Goal: Task Accomplishment & Management: Manage account settings

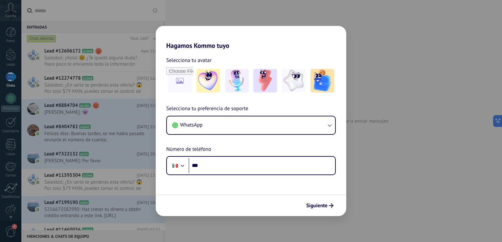
click at [281, 15] on div "Hagamos Kommo tuyo Selecciona tu avatar Selecciona tu preferencia de soporte Wh…" at bounding box center [251, 121] width 502 height 242
click at [255, 15] on div "Hagamos Kommo tuyo Selecciona tu avatar Selecciona tu preferencia de soporte Wh…" at bounding box center [251, 121] width 502 height 242
drag, startPoint x: 255, startPoint y: 15, endPoint x: 230, endPoint y: 9, distance: 25.5
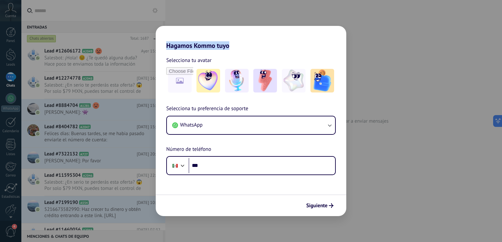
click at [230, 9] on div "Hagamos Kommo tuyo Selecciona tu avatar Selecciona tu preferencia de soporte Wh…" at bounding box center [251, 121] width 502 height 242
click at [313, 207] on span "Siguiente" at bounding box center [316, 206] width 21 height 5
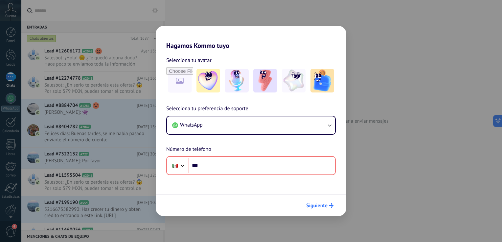
click at [313, 207] on span "Siguiente" at bounding box center [316, 206] width 21 height 5
click at [375, 202] on div "Hagamos Kommo tuyo Selecciona tu avatar Selecciona tu preferencia de soporte Wh…" at bounding box center [251, 121] width 502 height 242
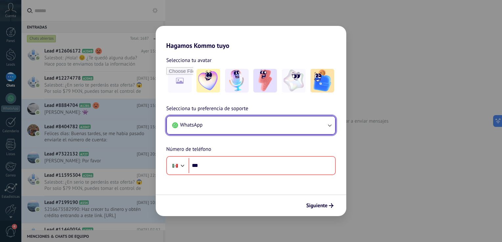
click at [212, 126] on button "WhatsApp" at bounding box center [251, 126] width 168 height 18
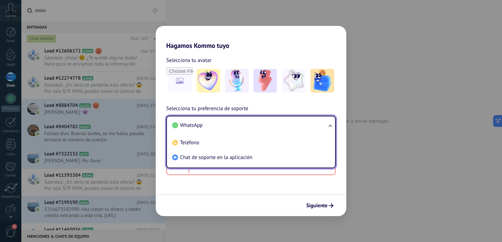
click at [208, 124] on li "WhatsApp" at bounding box center [249, 125] width 160 height 15
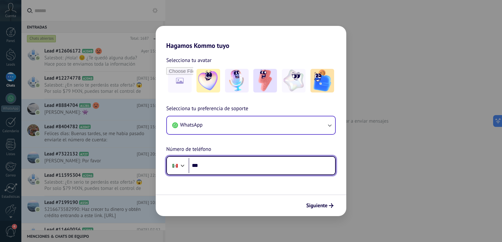
drag, startPoint x: 217, startPoint y: 165, endPoint x: 221, endPoint y: 169, distance: 6.1
click at [218, 166] on input "***" at bounding box center [261, 165] width 146 height 15
type input "**********"
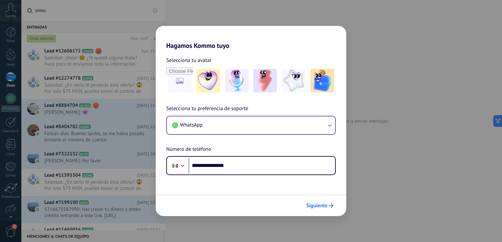
click at [320, 204] on span "Siguiente" at bounding box center [316, 206] width 21 height 5
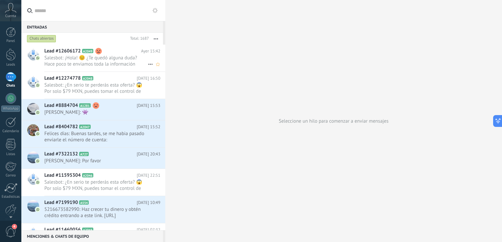
click at [124, 60] on span "Salesbot: ¡Hola! 😊 ¿Te quedó alguna duda? Hace poco te enviamos toda la informa…" at bounding box center [95, 61] width 103 height 12
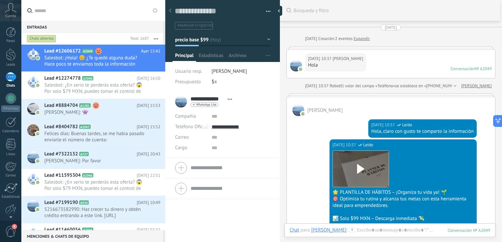
click at [416, 57] on div "[DATE] 10:37 [PERSON_NAME] Hola Conversación № A2049 Conversación № A2049" at bounding box center [391, 64] width 209 height 28
click at [396, 61] on div "[DATE] 10:37 [PERSON_NAME] Hola Conversación № A2049 Conversación № A2049" at bounding box center [391, 64] width 209 height 28
click at [370, 39] on link "Expandir" at bounding box center [362, 38] width 16 height 7
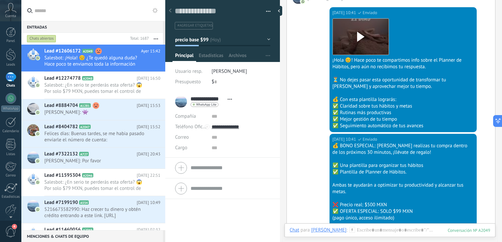
scroll to position [1015, 0]
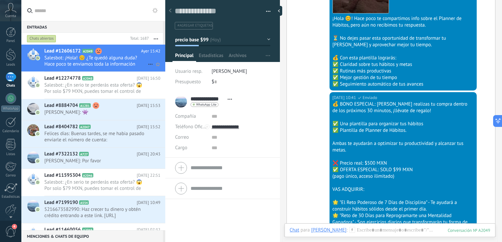
click at [148, 64] on use at bounding box center [150, 64] width 4 height 1
click at [163, 67] on span "Conversación cerrada" at bounding box center [179, 67] width 45 height 13
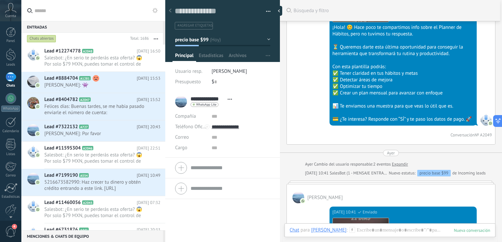
scroll to position [762, 0]
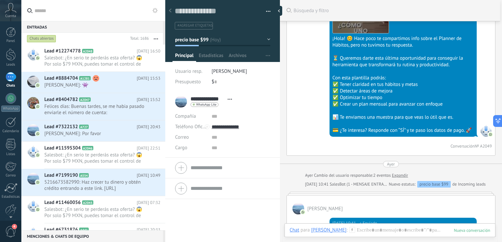
click at [264, 10] on button "button" at bounding box center [266, 12] width 10 height 10
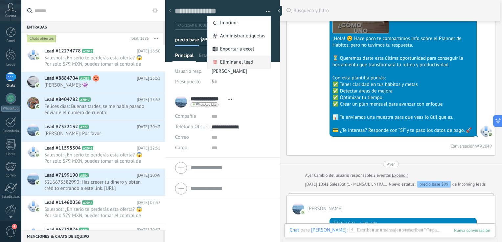
click at [235, 62] on span "Eliminar el lead" at bounding box center [236, 62] width 33 height 13
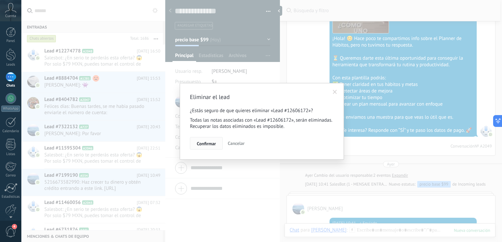
click at [210, 145] on span "Confirmar" at bounding box center [206, 144] width 19 height 5
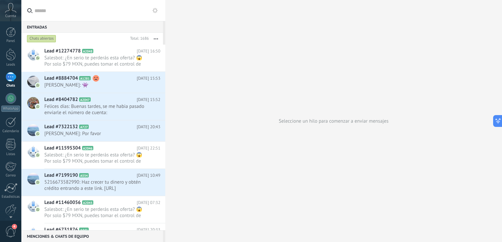
click at [14, 232] on span "4" at bounding box center [10, 231] width 11 height 11
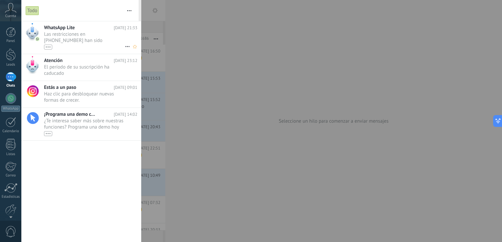
click at [114, 30] on span "[DATE] 21:33" at bounding box center [126, 28] width 24 height 6
click at [50, 49] on div "•••" at bounding box center [48, 47] width 8 height 5
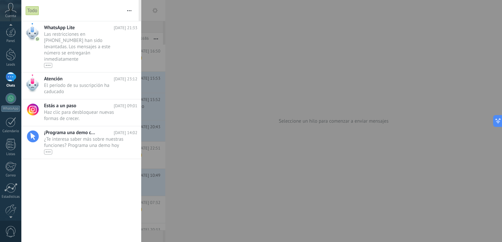
scroll to position [6, 0]
click at [8, 232] on span "0" at bounding box center [10, 231] width 11 height 11
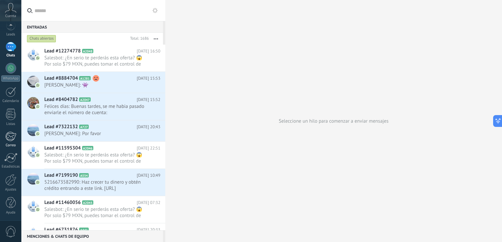
scroll to position [0, 0]
click at [13, 9] on icon at bounding box center [10, 8] width 11 height 10
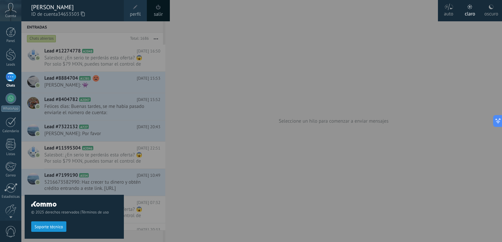
click at [130, 8] on link "perfil" at bounding box center [135, 10] width 23 height 21
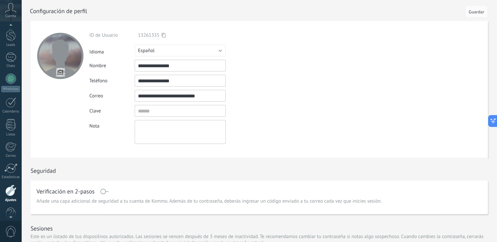
scroll to position [8, 0]
click at [13, 30] on div at bounding box center [10, 26] width 21 height 10
click at [6, 31] on div at bounding box center [11, 32] width 10 height 10
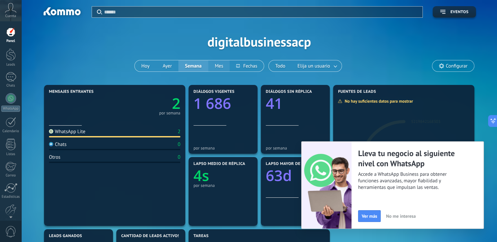
click at [220, 69] on button "Mes" at bounding box center [219, 65] width 22 height 11
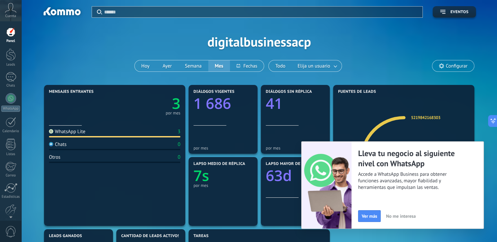
click at [397, 216] on span "No me interesa" at bounding box center [401, 216] width 30 height 5
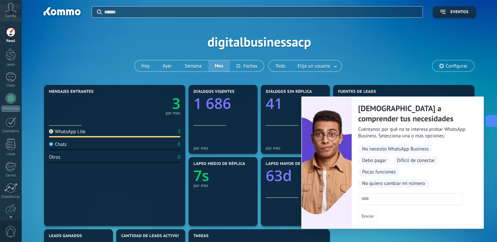
click at [493, 121] on icon at bounding box center [490, 121] width 7 height 7
type textarea "**********"
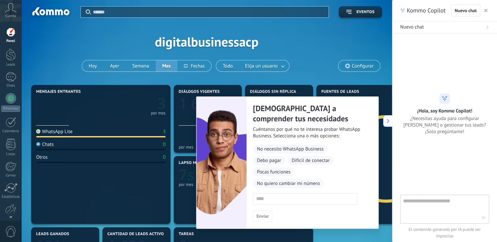
scroll to position [10, 0]
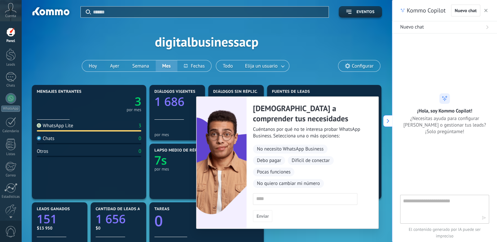
click at [384, 122] on icon at bounding box center [381, 121] width 7 height 7
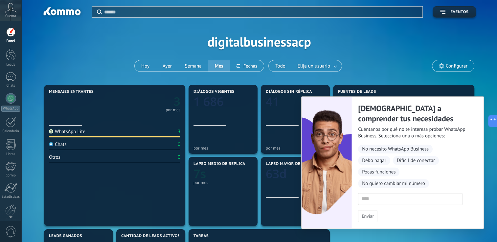
click at [376, 56] on div "Aplicar Eventos digitalbusinessacp [DATE] [DATE] Semana Mes Todo Elija un usuar…" at bounding box center [259, 41] width 456 height 83
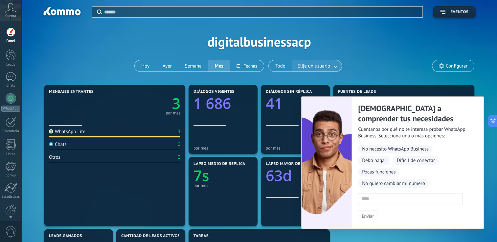
click at [335, 65] on link at bounding box center [336, 66] width 12 height 11
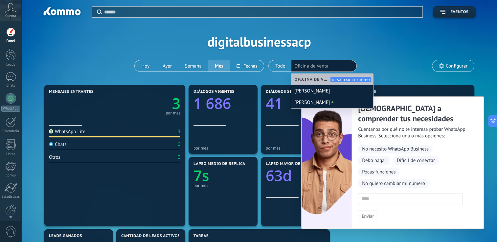
click at [387, 43] on div "Aplicar Eventos digitalbusinessacp [DATE] [DATE] Semana Mes Todo Elija un usuar…" at bounding box center [259, 41] width 456 height 83
